Goal: Communication & Community: Answer question/provide support

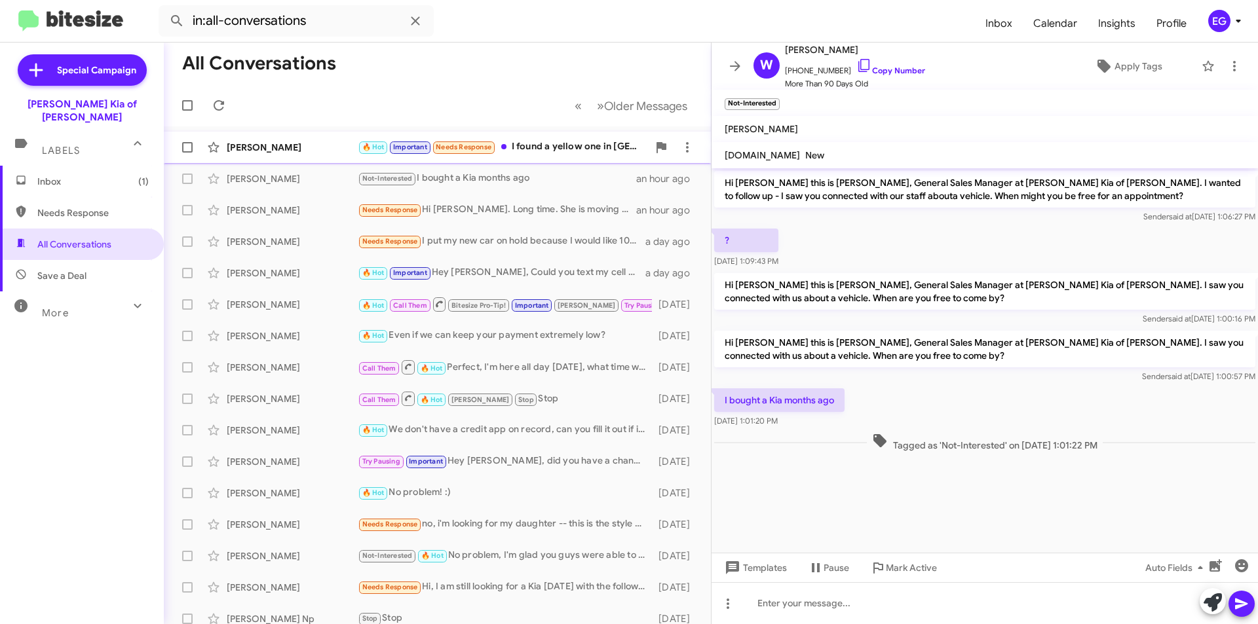
click at [337, 143] on div "[PERSON_NAME]" at bounding box center [292, 147] width 131 height 13
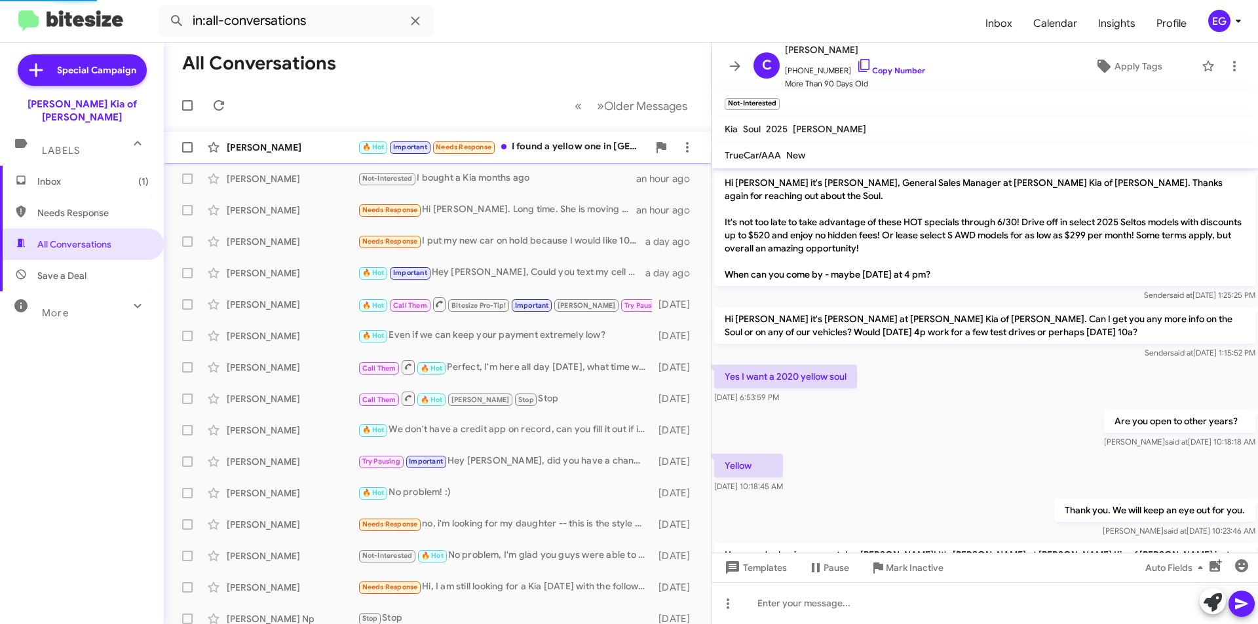
scroll to position [516, 0]
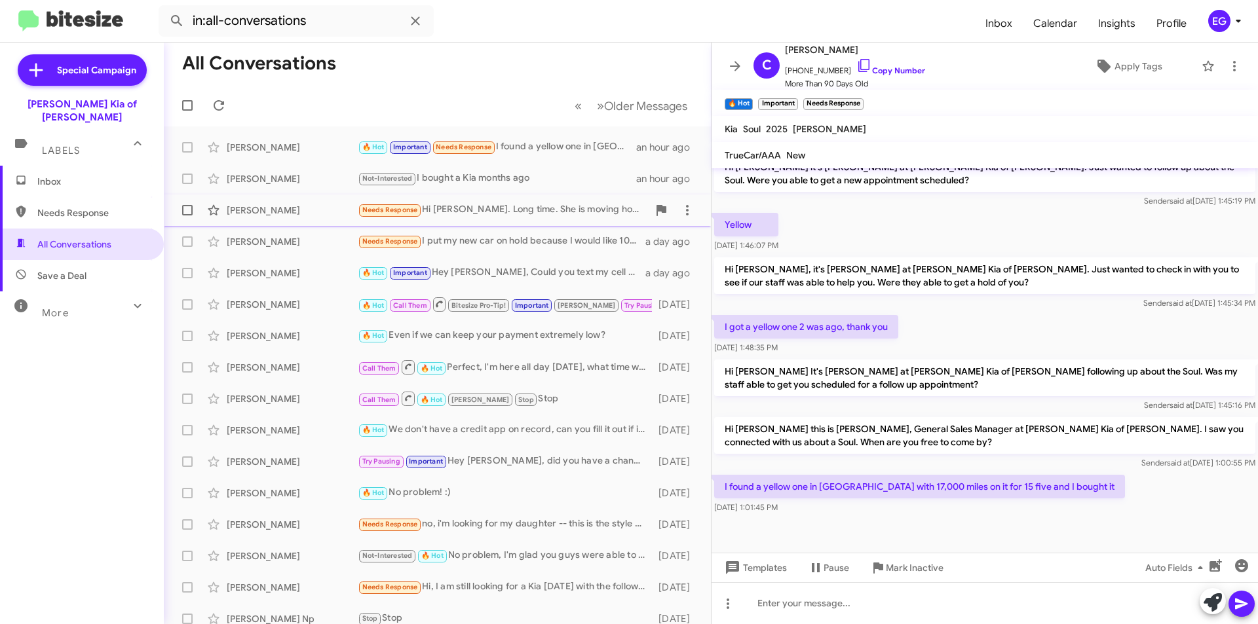
click at [521, 206] on div "Needs Response Hi [PERSON_NAME]. Long time. She is moving home." at bounding box center [503, 209] width 290 height 15
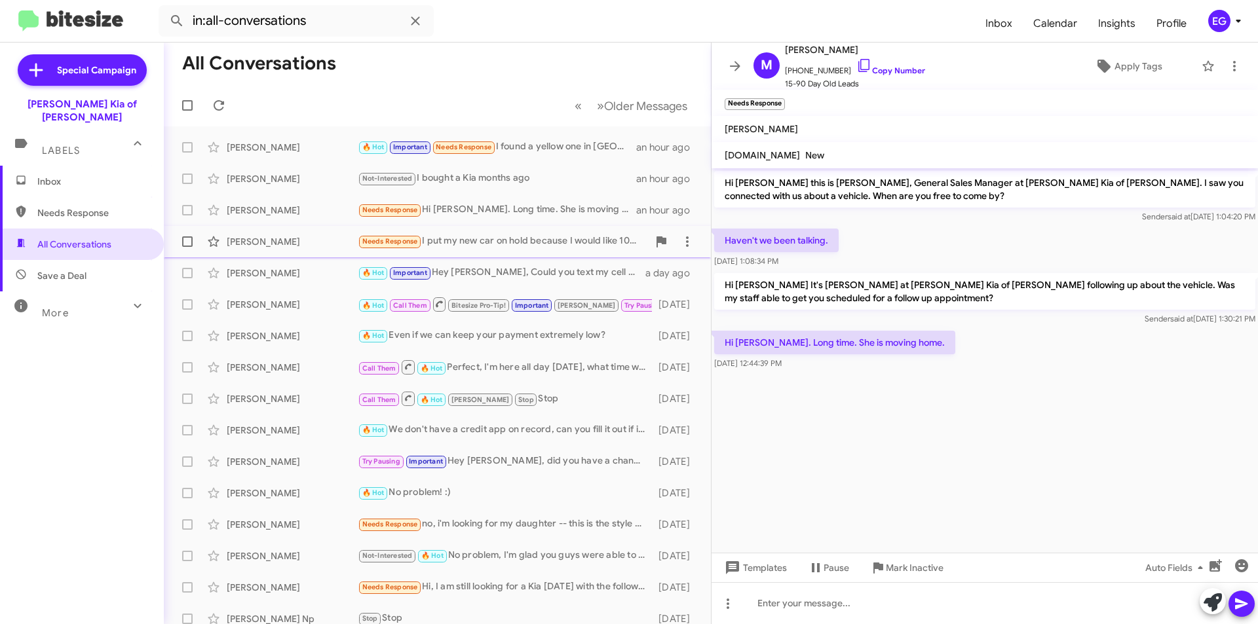
click at [489, 248] on div "Needs Response I put my new car on hold because I would like 10% off the sticke…" at bounding box center [503, 241] width 290 height 15
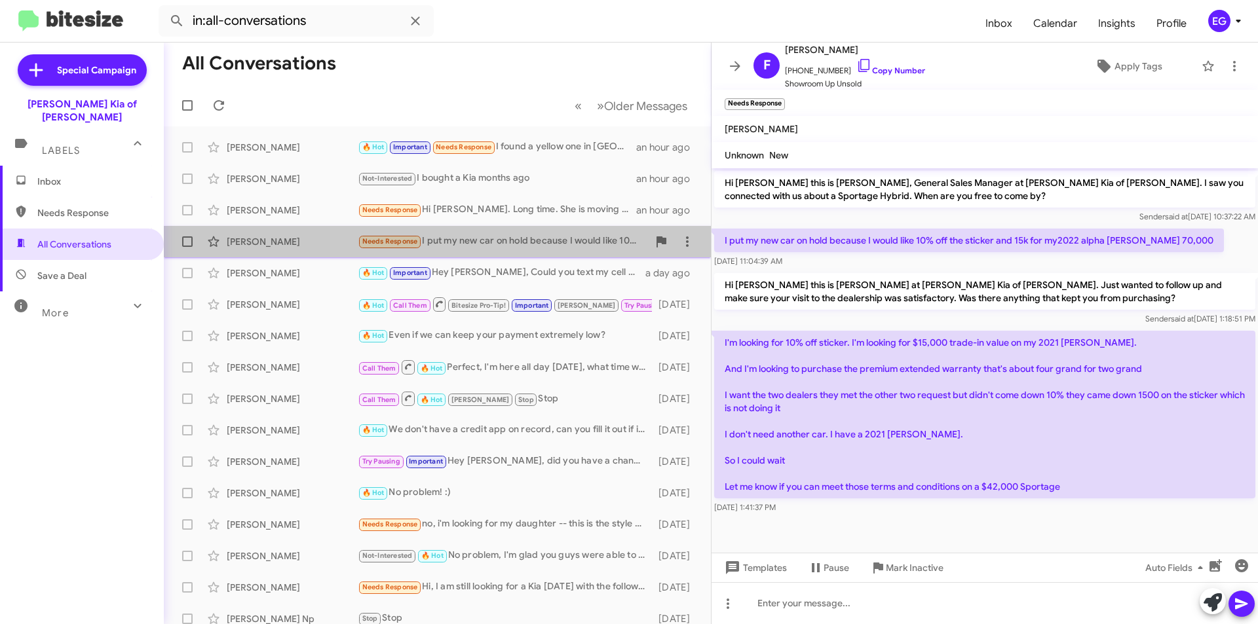
click at [518, 241] on div "Needs Response I put my new car on hold because I would like 10% off the sticke…" at bounding box center [503, 241] width 290 height 15
